Goal: Find specific page/section: Find specific page/section

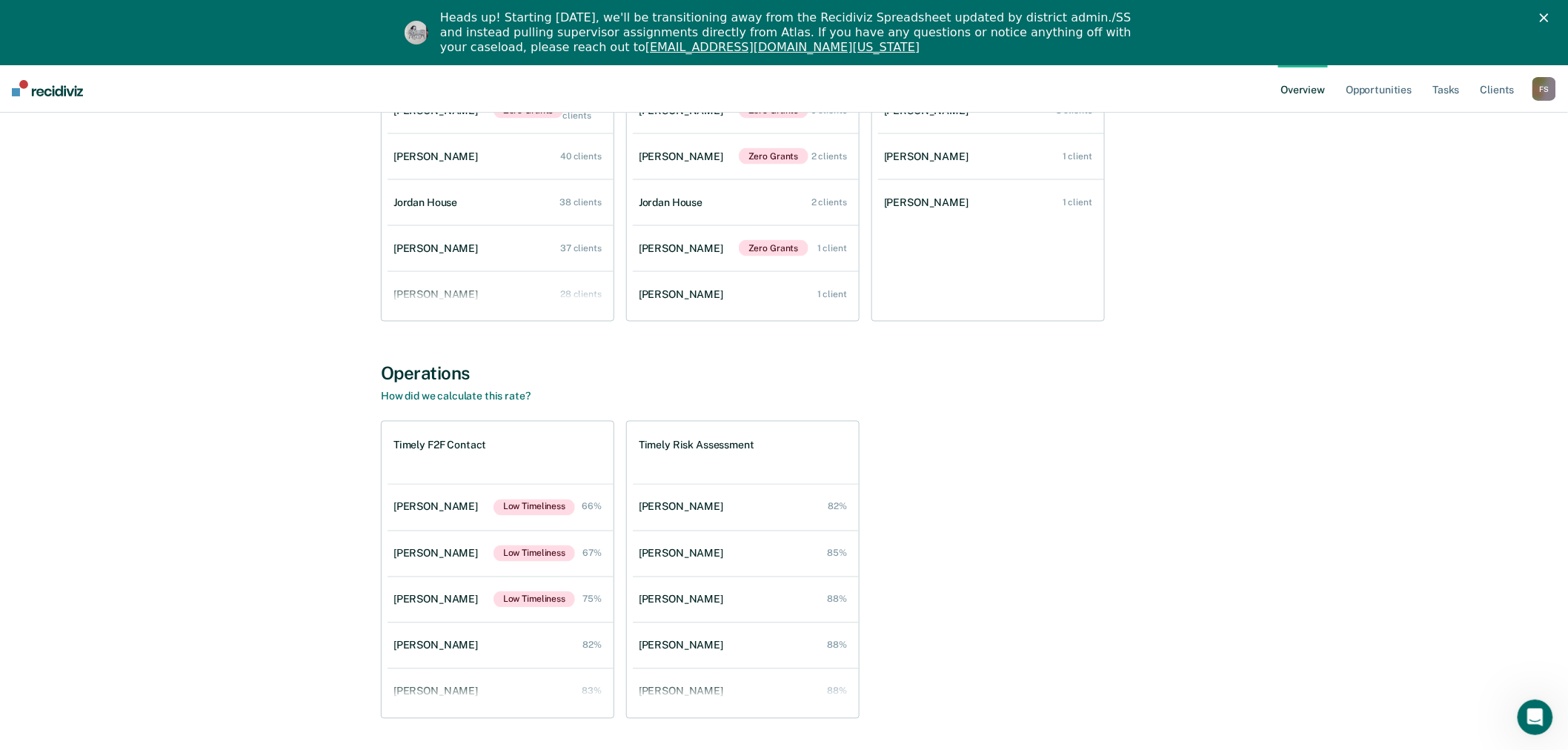
scroll to position [905, 0]
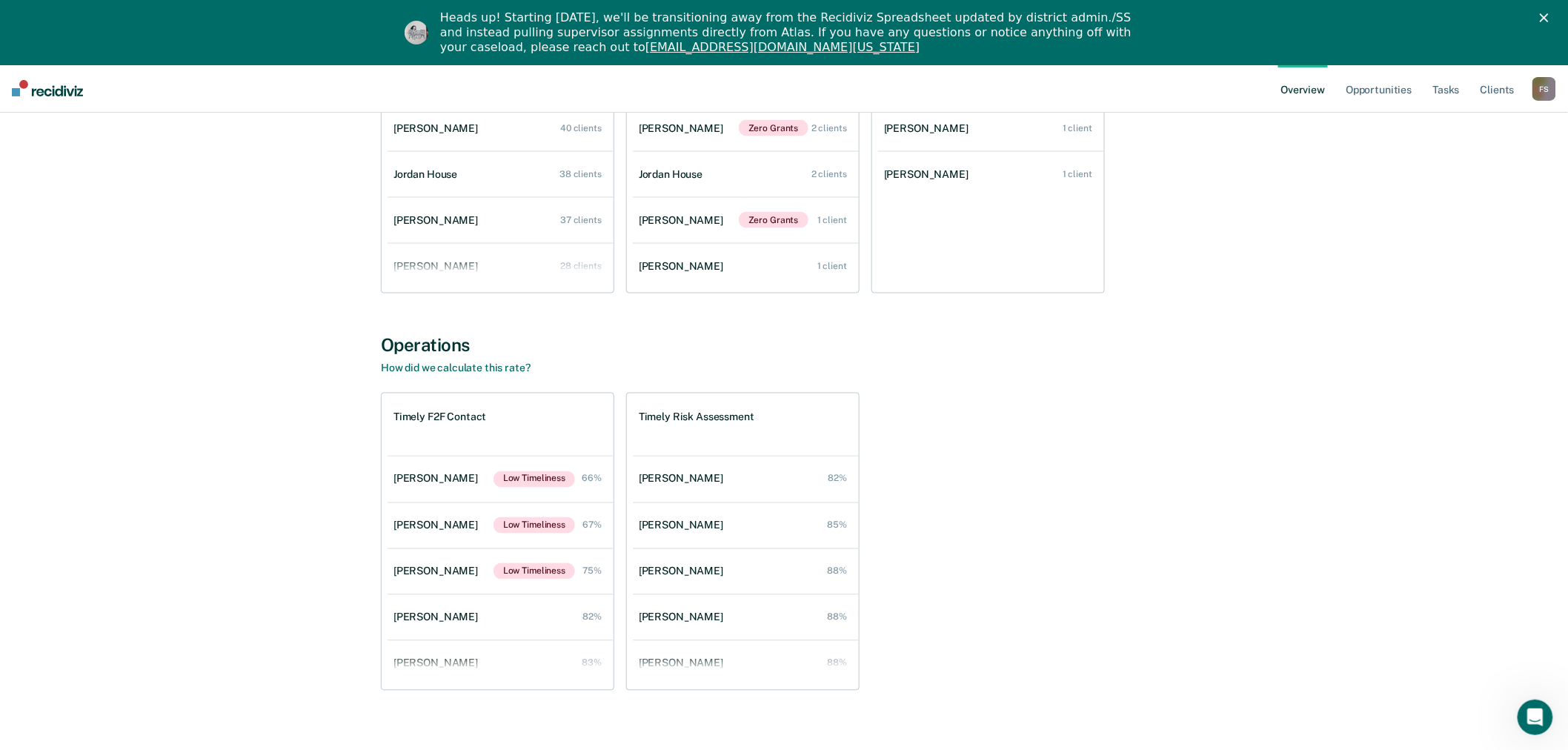
click at [1540, 91] on div "F S" at bounding box center [1544, 89] width 24 height 24
click at [1457, 160] on link "Go to Operations" at bounding box center [1484, 160] width 119 height 12
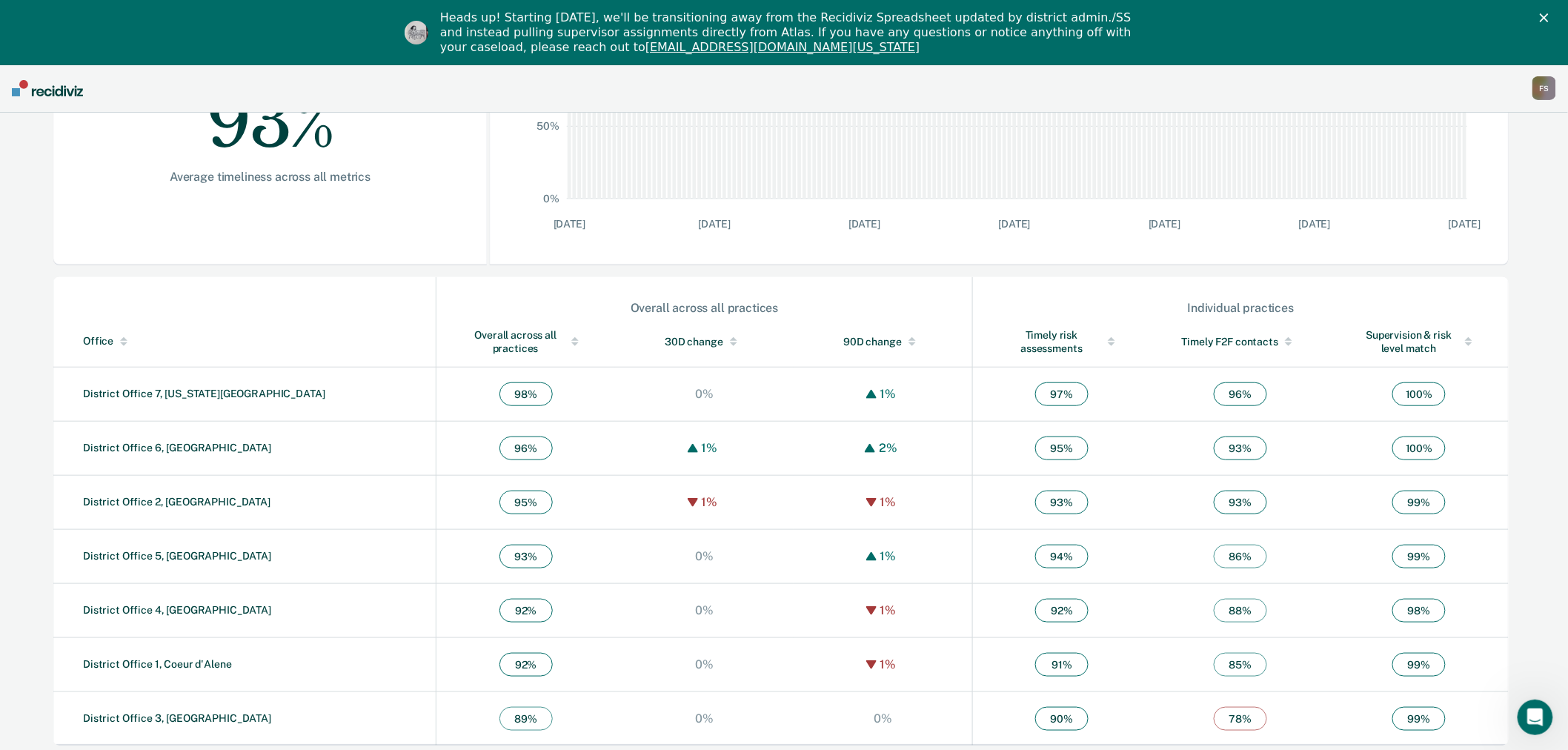
scroll to position [348, 0]
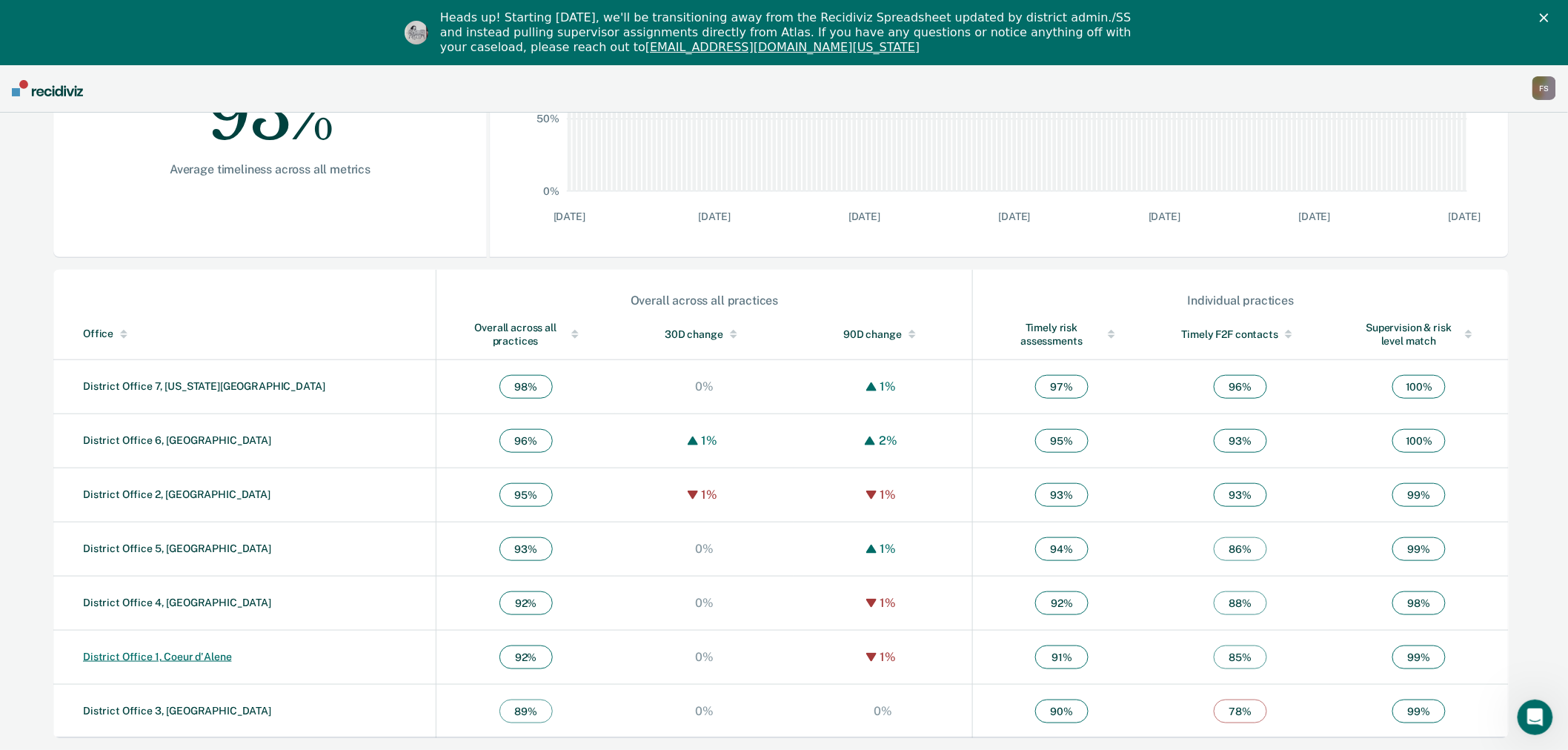
click at [173, 652] on link "District Office 1, Coeur d'Alene" at bounding box center [157, 657] width 149 height 11
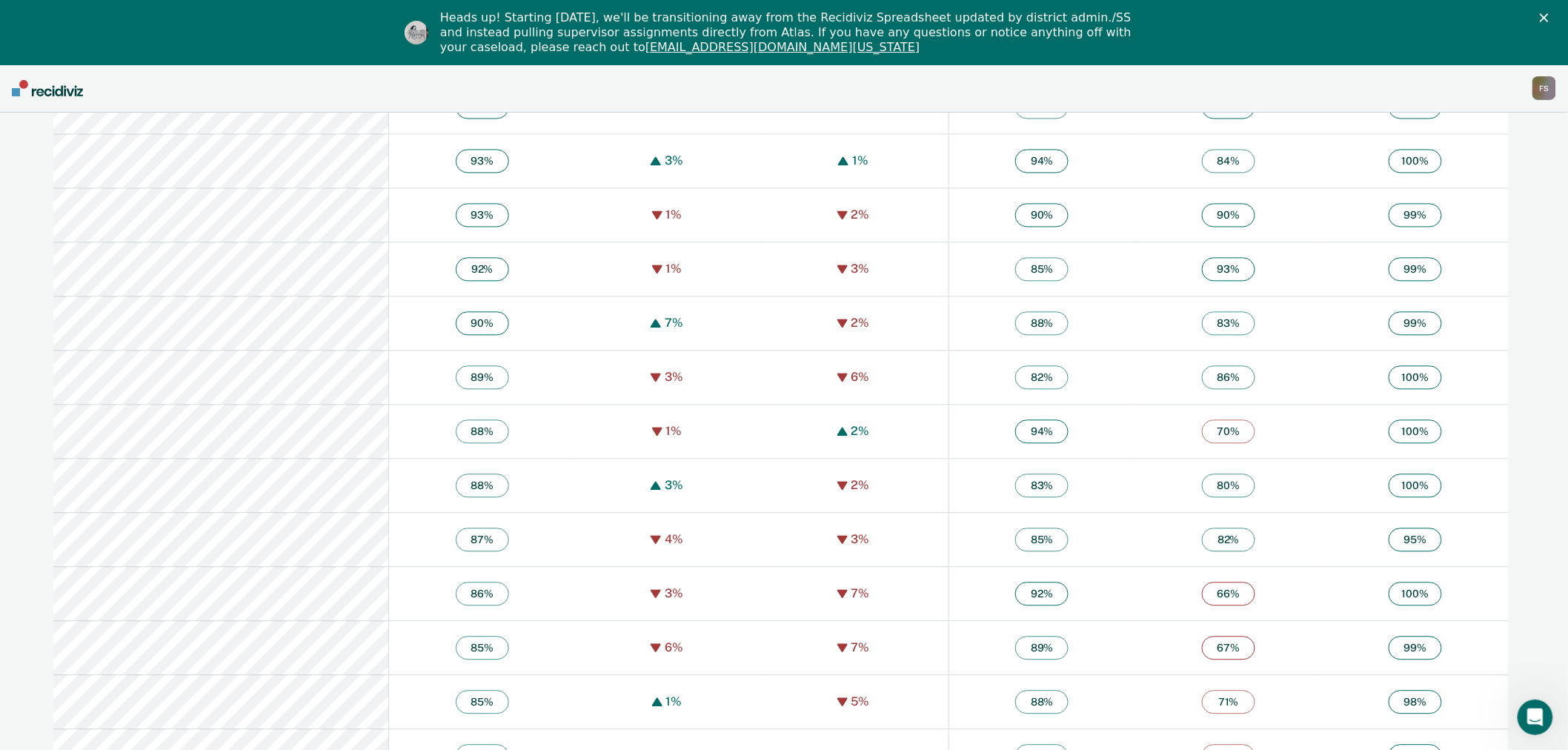
scroll to position [1323, 0]
